Goal: Task Accomplishment & Management: Manage account settings

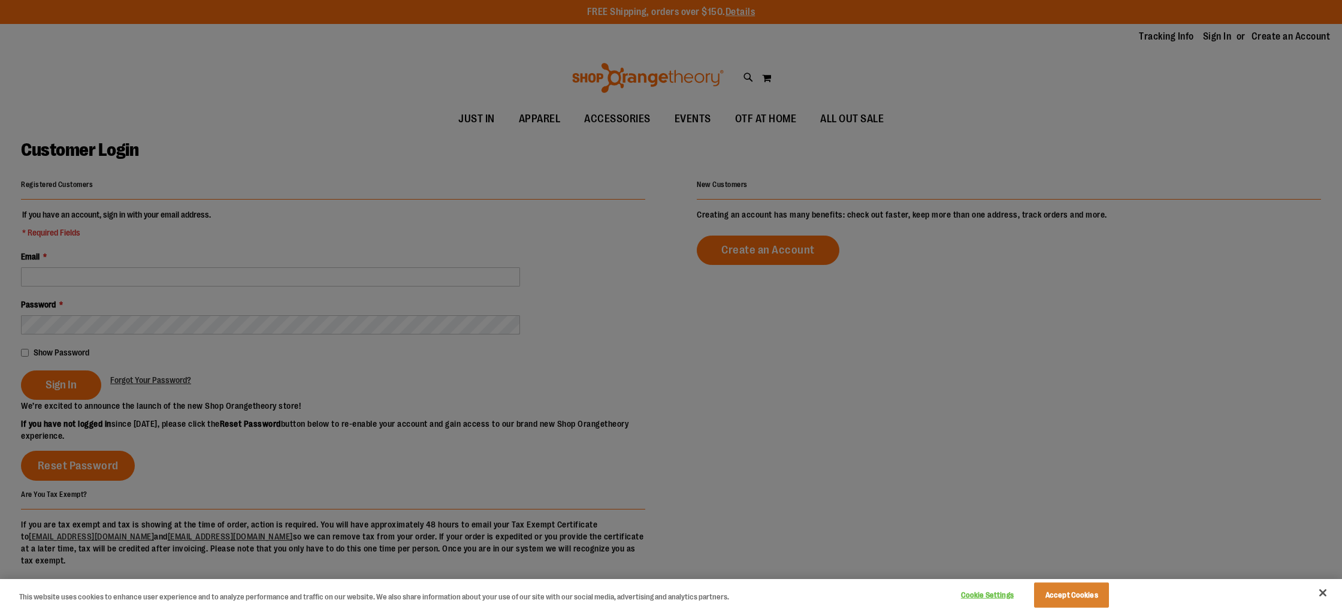
click at [224, 279] on div at bounding box center [671, 304] width 1342 height 609
click at [208, 276] on div at bounding box center [671, 304] width 1342 height 609
click at [188, 276] on div at bounding box center [671, 304] width 1342 height 609
click at [1059, 582] on button "Accept Cookies" at bounding box center [1071, 594] width 75 height 25
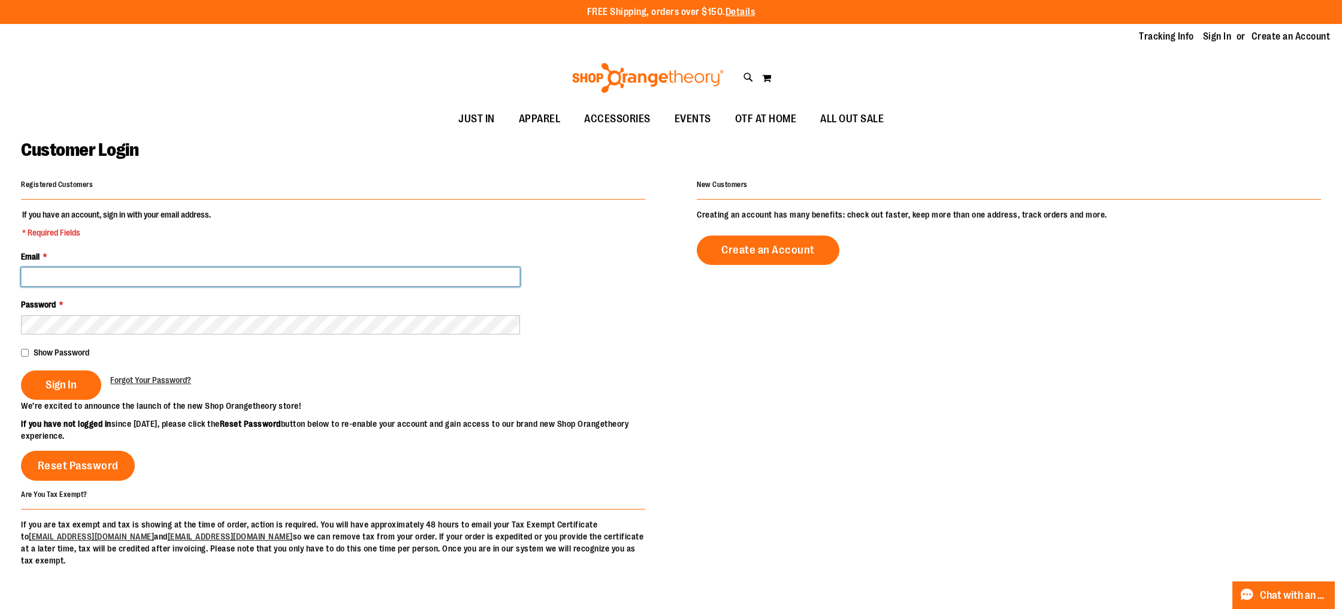
click at [60, 272] on input "Email *" at bounding box center [270, 276] width 499 height 19
type input "**********"
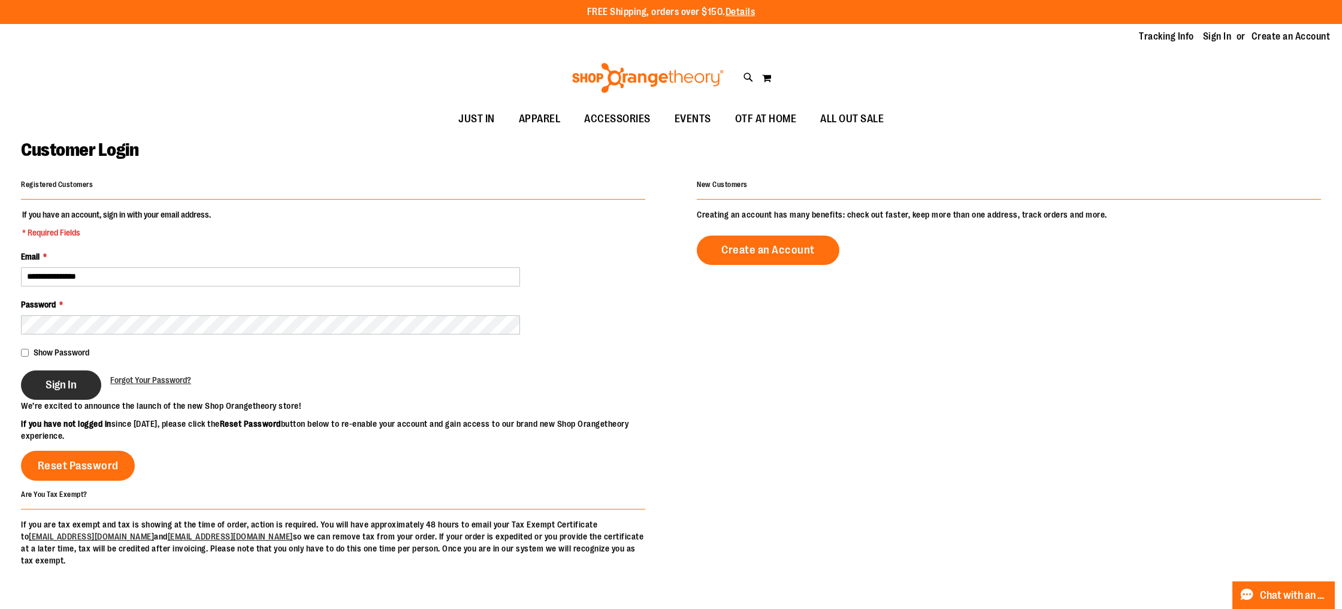
click at [51, 379] on span "Sign In" at bounding box center [61, 384] width 31 height 13
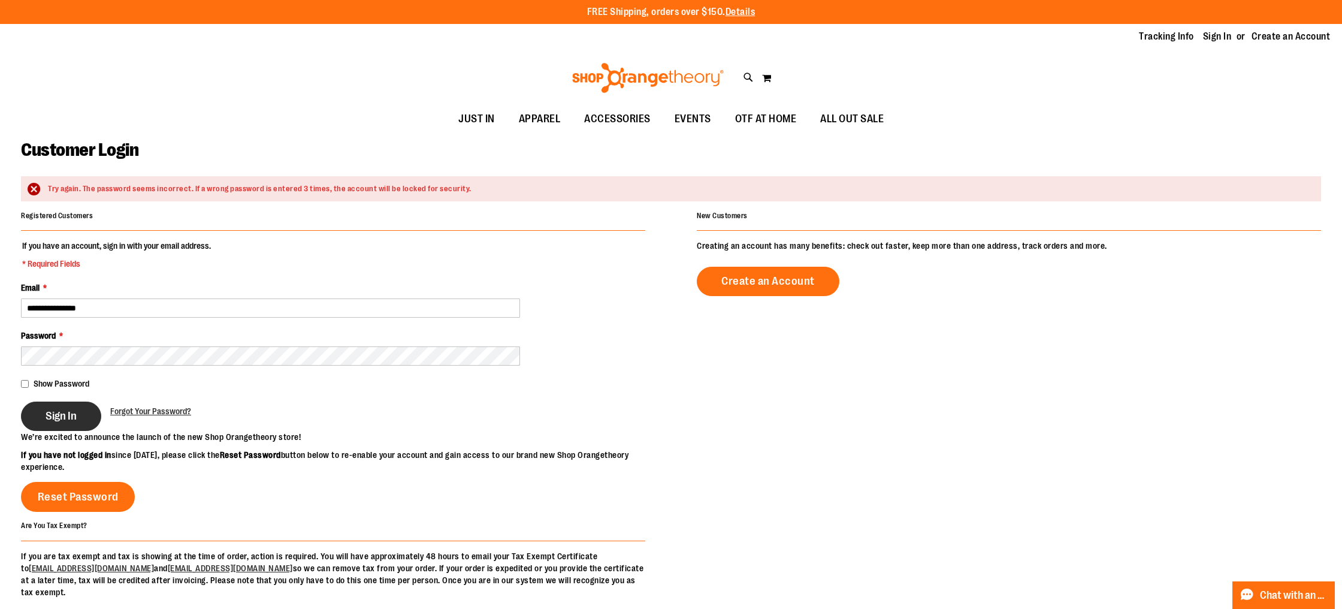
click at [63, 416] on span "Sign In" at bounding box center [61, 415] width 31 height 13
click at [60, 411] on span "Sign In" at bounding box center [61, 415] width 31 height 13
